Goal: Task Accomplishment & Management: Use online tool/utility

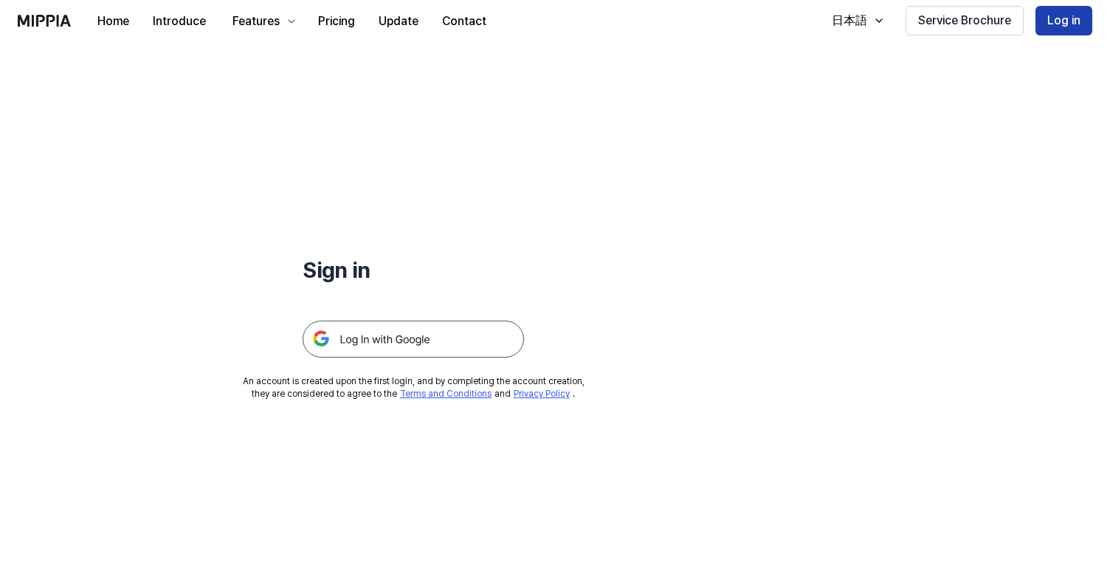
click at [1053, 28] on button "Log in" at bounding box center [1064, 21] width 57 height 30
click at [421, 343] on img at bounding box center [413, 338] width 221 height 37
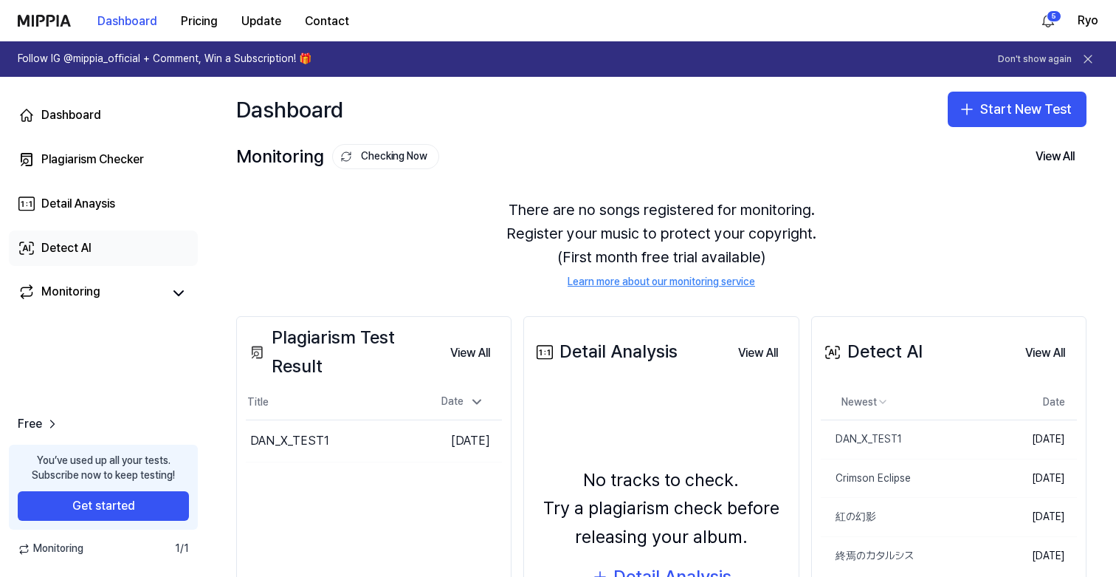
click at [67, 247] on div "Detect AI" at bounding box center [66, 248] width 50 height 18
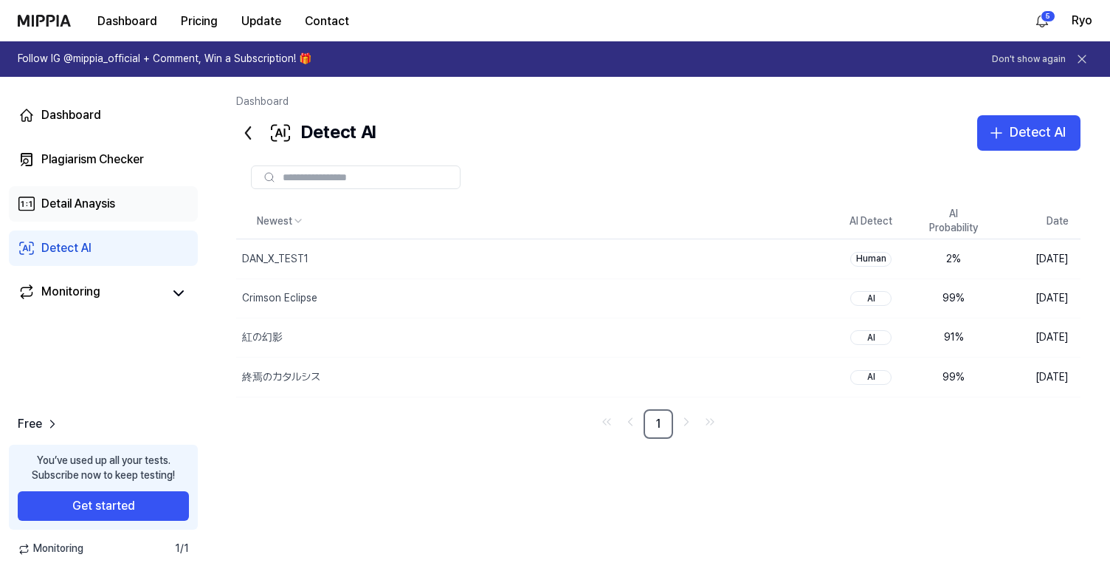
click at [75, 208] on div "Detail Anaysis" at bounding box center [78, 204] width 74 height 18
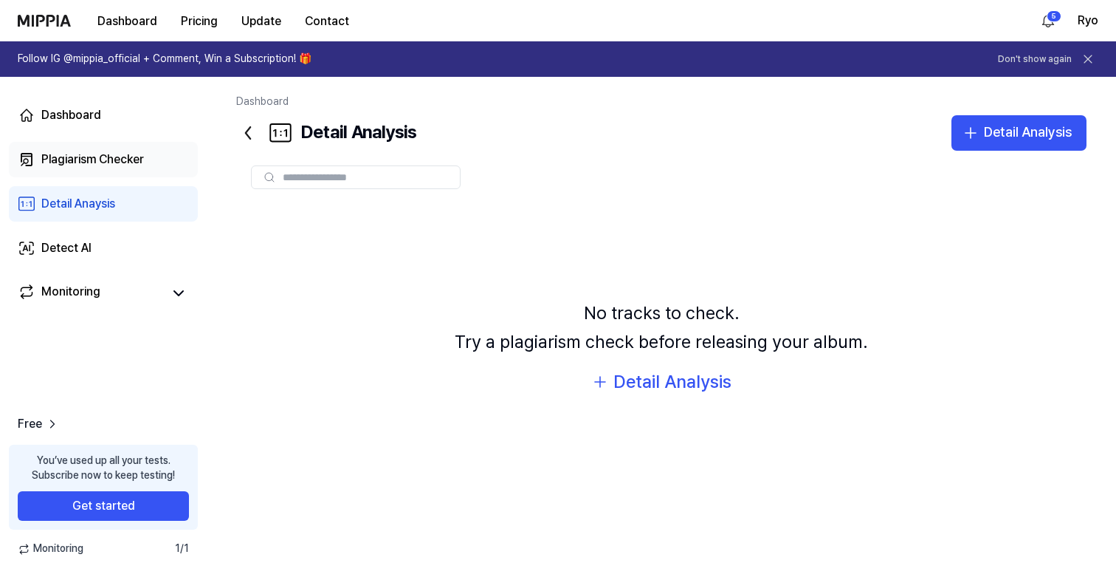
click at [89, 171] on link "Plagiarism Checker" at bounding box center [103, 159] width 189 height 35
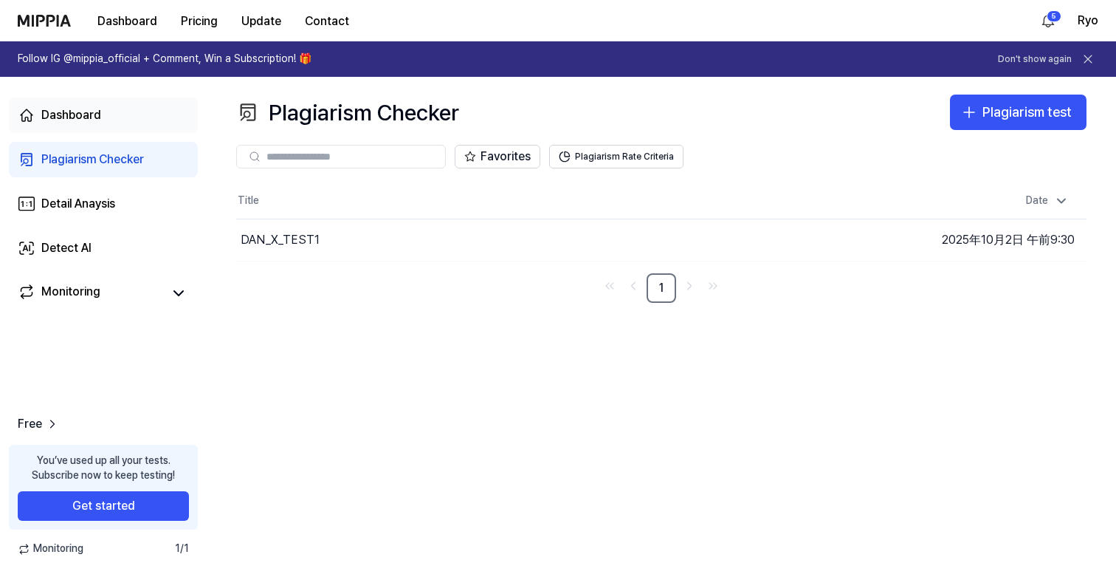
click at [82, 121] on div "Dashboard" at bounding box center [71, 115] width 60 height 18
